Goal: Task Accomplishment & Management: Complete application form

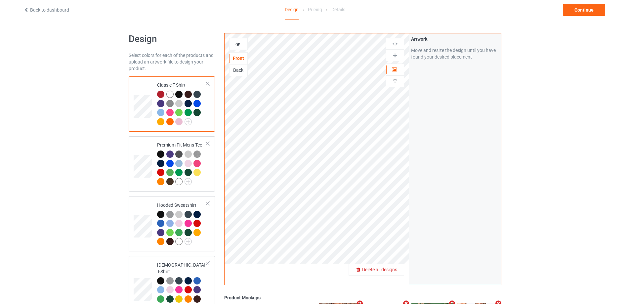
click at [393, 267] on span "Delete all designs" at bounding box center [379, 269] width 35 height 5
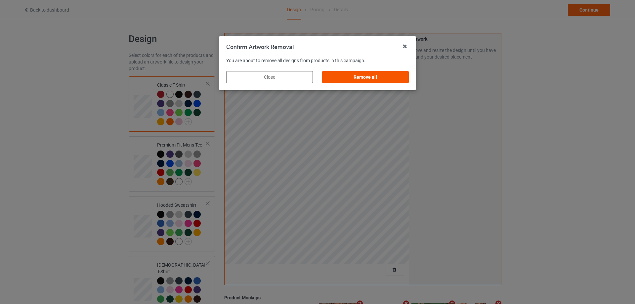
click at [381, 80] on div "Remove all" at bounding box center [365, 77] width 87 height 12
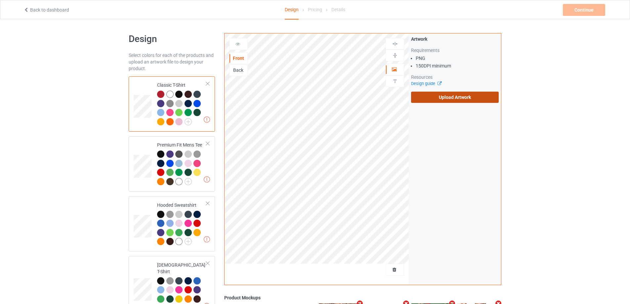
click at [430, 98] on label "Upload Artwork" at bounding box center [455, 97] width 88 height 11
click at [0, 0] on input "Upload Artwork" at bounding box center [0, 0] width 0 height 0
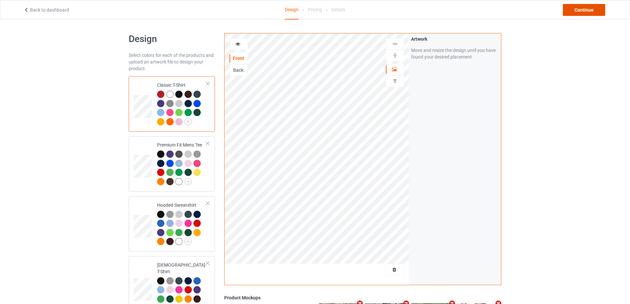
click at [580, 7] on div "Continue" at bounding box center [584, 10] width 42 height 12
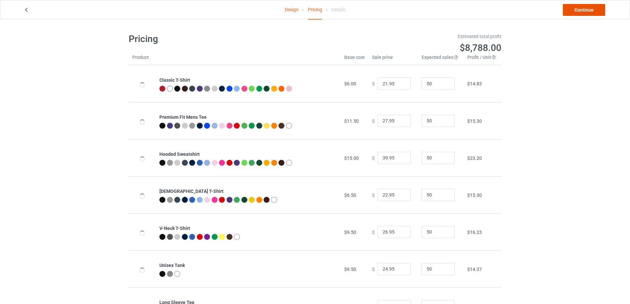
click at [580, 9] on link "Continue" at bounding box center [584, 10] width 42 height 12
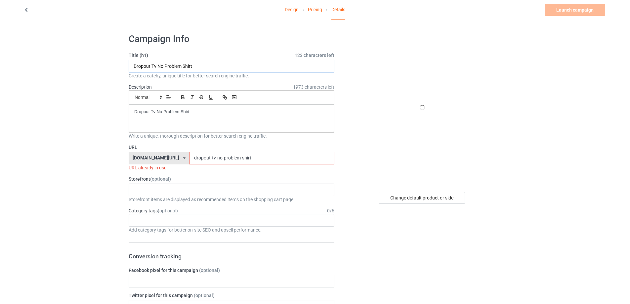
drag, startPoint x: 242, startPoint y: 63, endPoint x: 69, endPoint y: 67, distance: 173.2
paste input "Mrgunsngear Hot Girls For Zohran s"
type input "Mrgunsngear Hot Girls For Zohran shirt"
drag, startPoint x: 120, startPoint y: 112, endPoint x: 76, endPoint y: 112, distance: 44.6
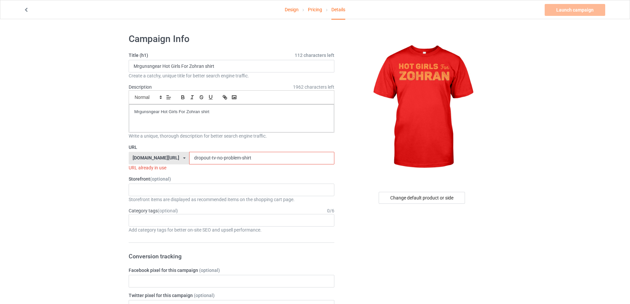
drag, startPoint x: 213, startPoint y: 159, endPoint x: 116, endPoint y: 163, distance: 96.9
paste input "mrgunsngear-hot-girls-for-zohran"
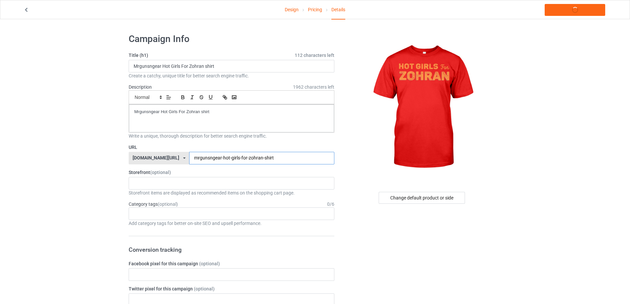
type input "mrgunsngear-hot-girls-for-zohran-shirt"
drag, startPoint x: 179, startPoint y: 111, endPoint x: 77, endPoint y: 111, distance: 102.1
copy p "Mrgunsngear Hot Girls For Zohran shirt"
click at [582, 9] on link "Launch campaign" at bounding box center [574, 10] width 60 height 12
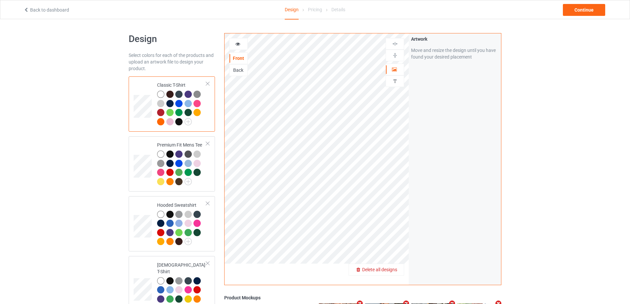
click at [391, 269] on span "Delete all designs" at bounding box center [379, 269] width 35 height 5
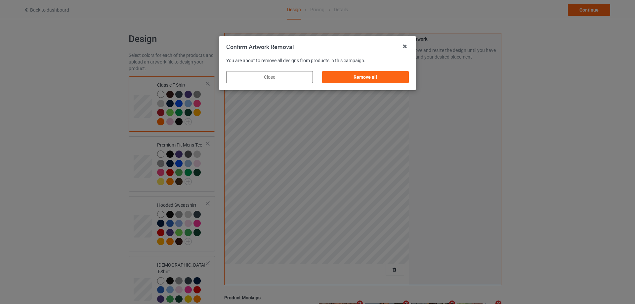
click at [368, 70] on div "Remove all" at bounding box center [365, 76] width 96 height 21
click at [368, 74] on div "Remove all" at bounding box center [365, 77] width 87 height 12
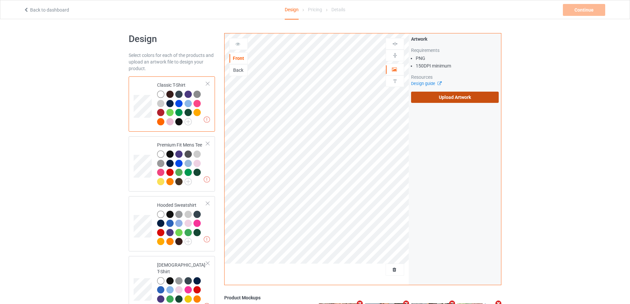
click at [435, 95] on label "Upload Artwork" at bounding box center [455, 97] width 88 height 11
click at [0, 0] on input "Upload Artwork" at bounding box center [0, 0] width 0 height 0
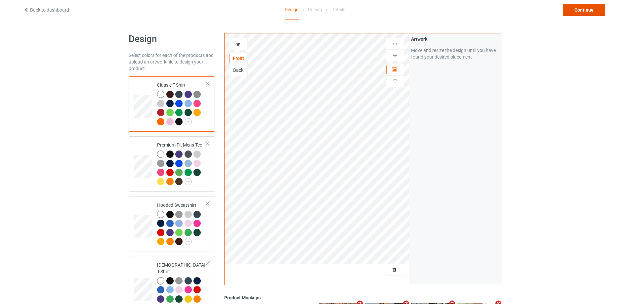
click at [574, 7] on div "Continue" at bounding box center [584, 10] width 42 height 12
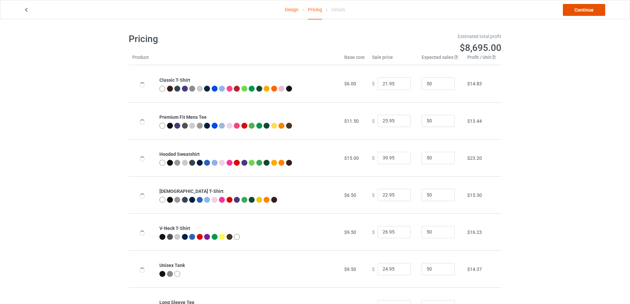
click at [574, 6] on link "Continue" at bounding box center [584, 10] width 42 height 12
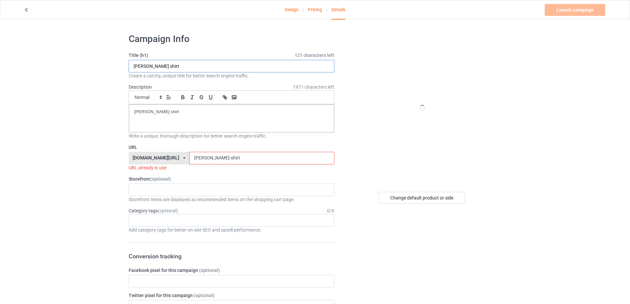
drag, startPoint x: 207, startPoint y: 68, endPoint x: 77, endPoint y: 64, distance: 129.9
paste input "Bokey Strong 9"
type input "Bokey Strong 9 shirt"
drag, startPoint x: 196, startPoint y: 112, endPoint x: 64, endPoint y: 120, distance: 132.7
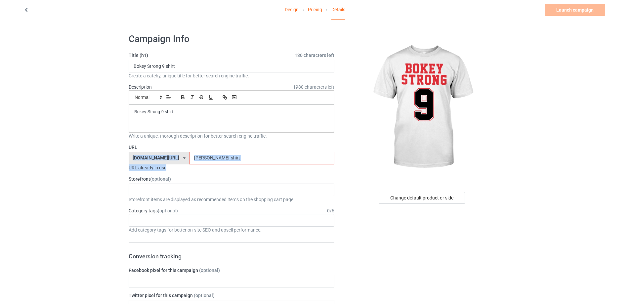
drag, startPoint x: 187, startPoint y: 154, endPoint x: 106, endPoint y: 153, distance: 81.0
click at [242, 160] on input "[PERSON_NAME]-shirt" at bounding box center [261, 158] width 145 height 13
drag, startPoint x: 244, startPoint y: 159, endPoint x: 119, endPoint y: 159, distance: 124.9
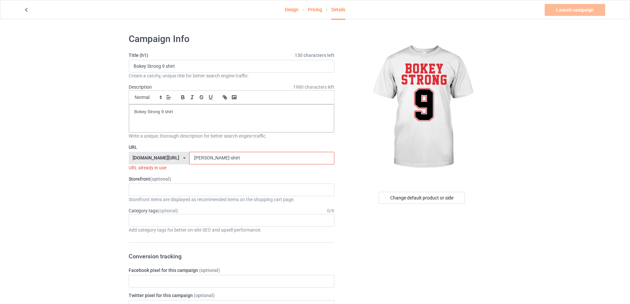
paste input "Bokey Strong 9"
click at [189, 160] on input "Bokey Strong 9 shirt" at bounding box center [261, 158] width 145 height 13
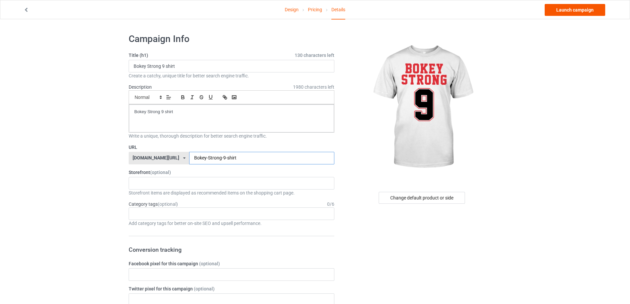
type input "Bokey-Strong-9-shirt"
click at [570, 14] on link "Launch campaign" at bounding box center [574, 10] width 60 height 12
